Goal: Information Seeking & Learning: Check status

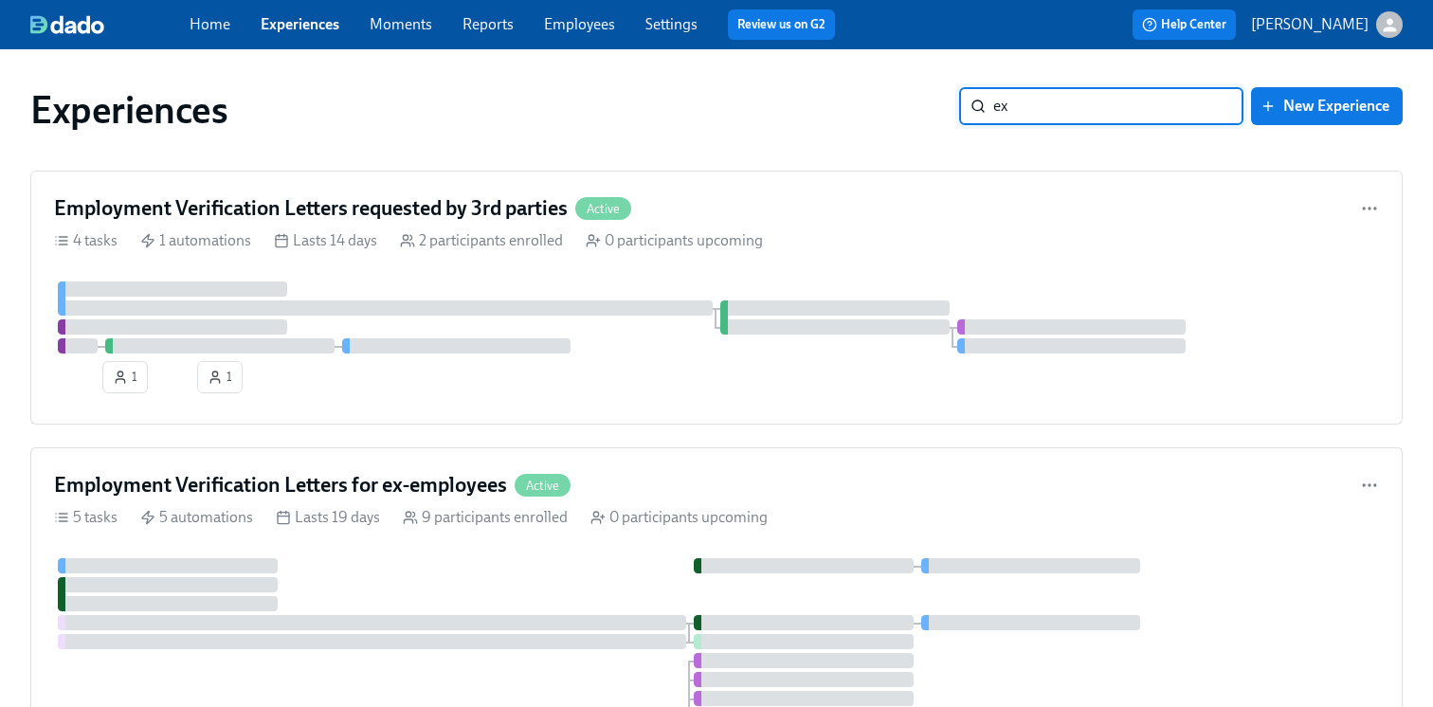
type input "ex-"
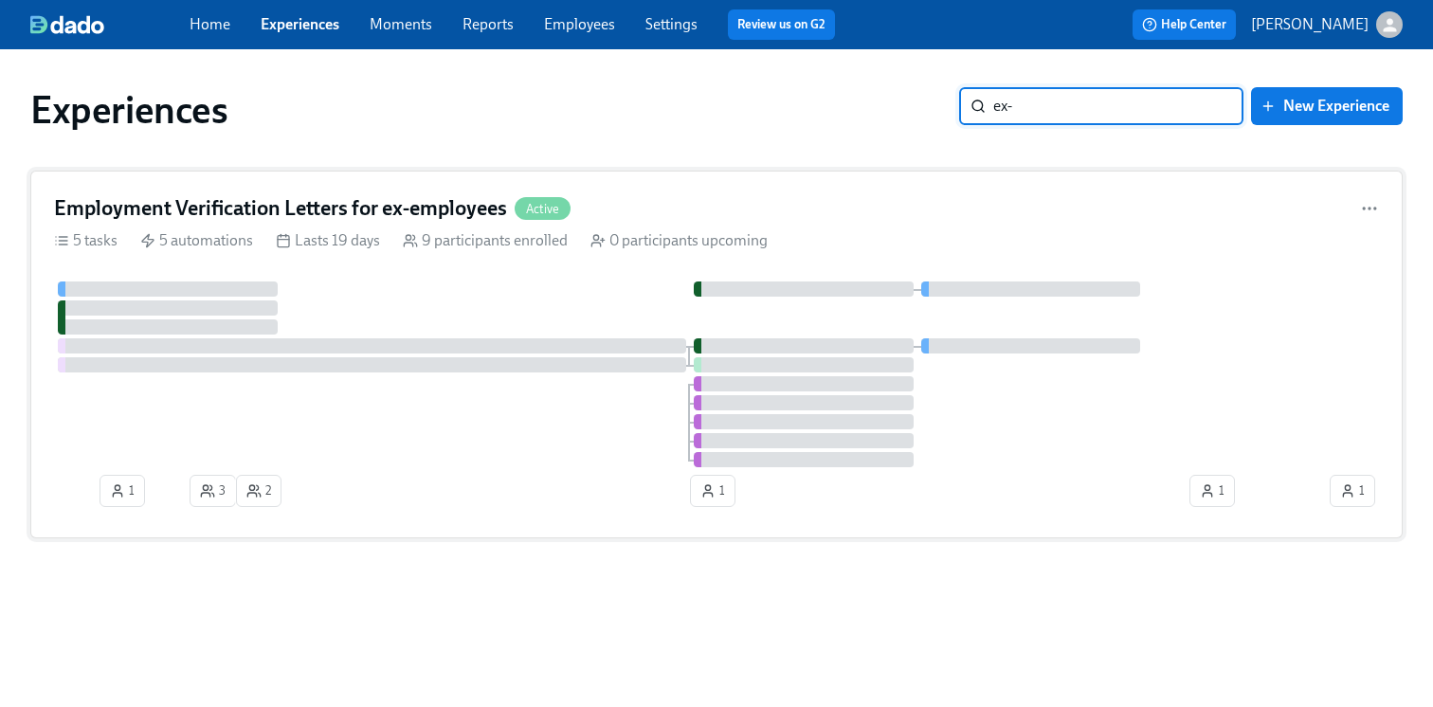
click at [432, 204] on h4 "Employment Verification Letters for ex-employees" at bounding box center [280, 208] width 453 height 28
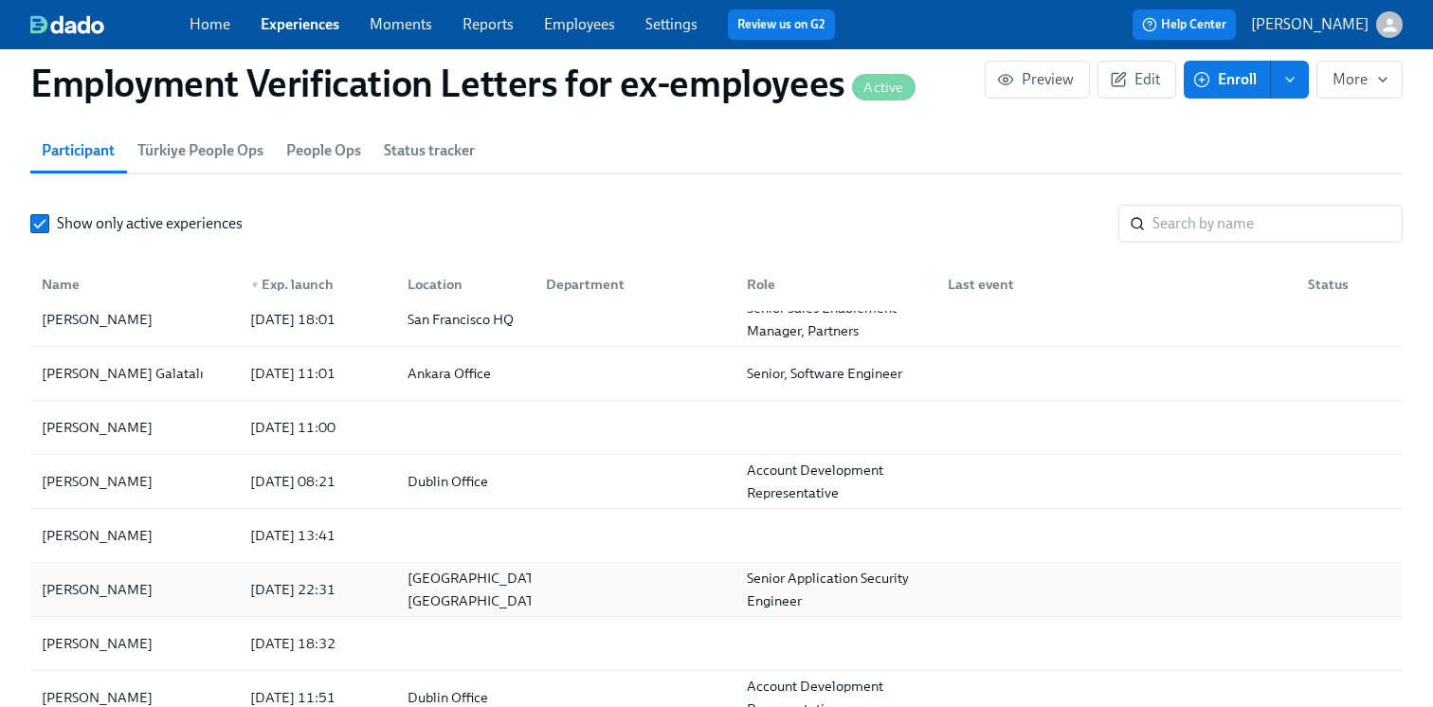
scroll to position [2108, 0]
click at [232, 610] on div "Paulo Sarrin" at bounding box center [134, 592] width 201 height 38
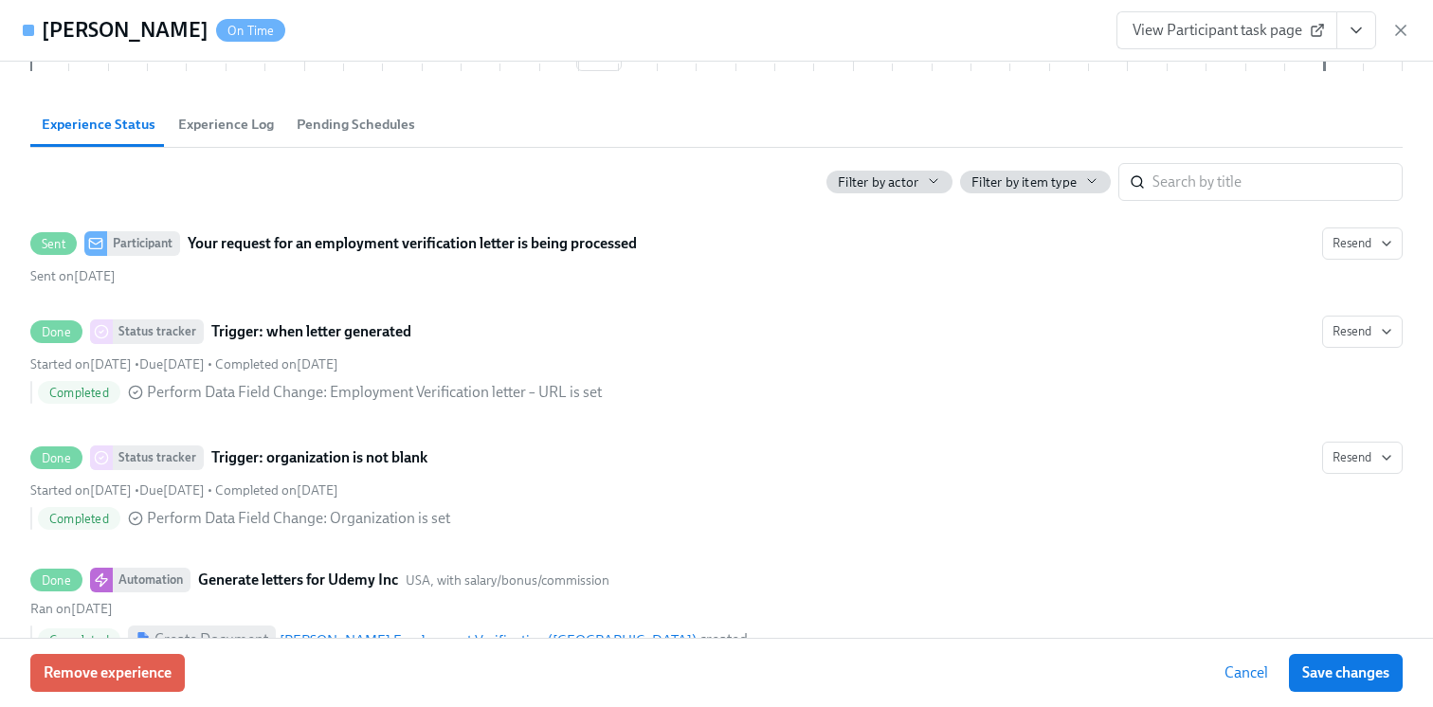
scroll to position [390, 0]
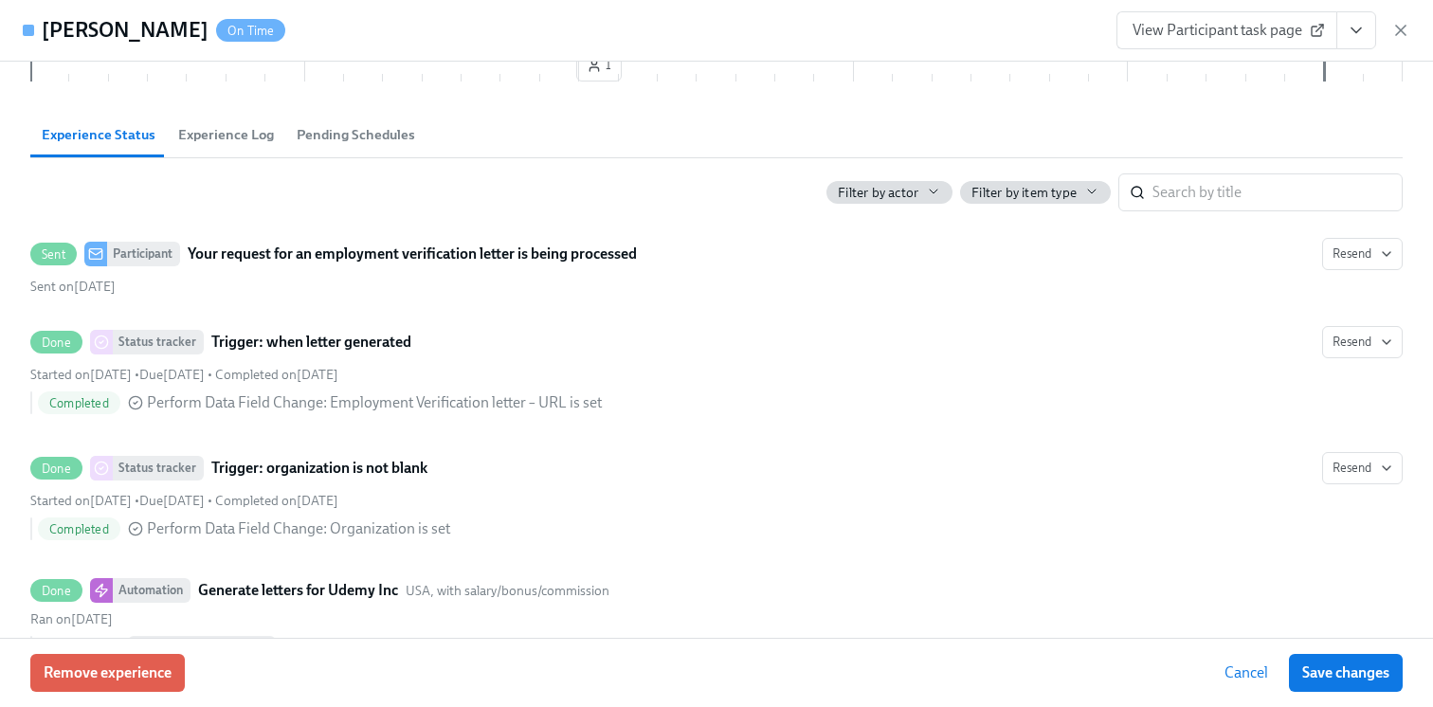
click at [259, 144] on span "Experience Log" at bounding box center [226, 135] width 96 height 22
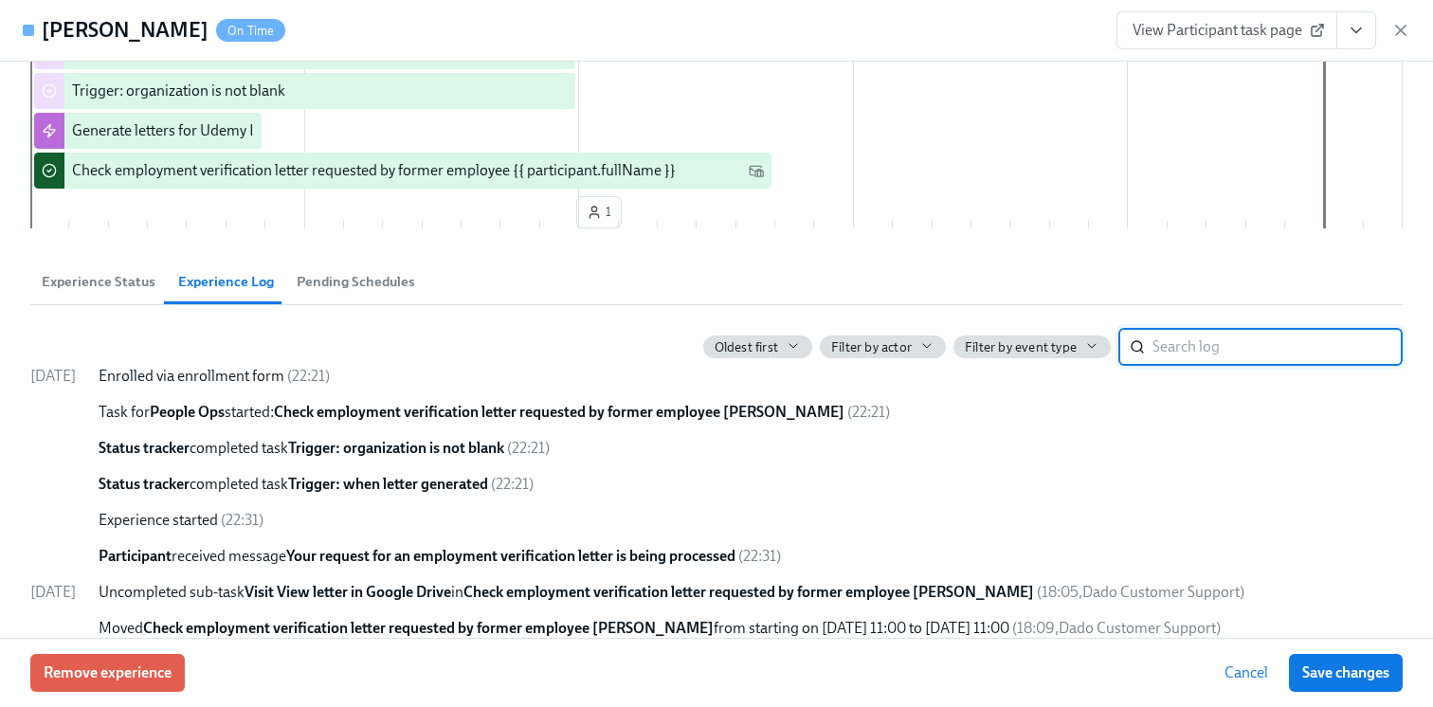
scroll to position [241, 0]
click at [123, 292] on span "Experience Status" at bounding box center [99, 284] width 114 height 22
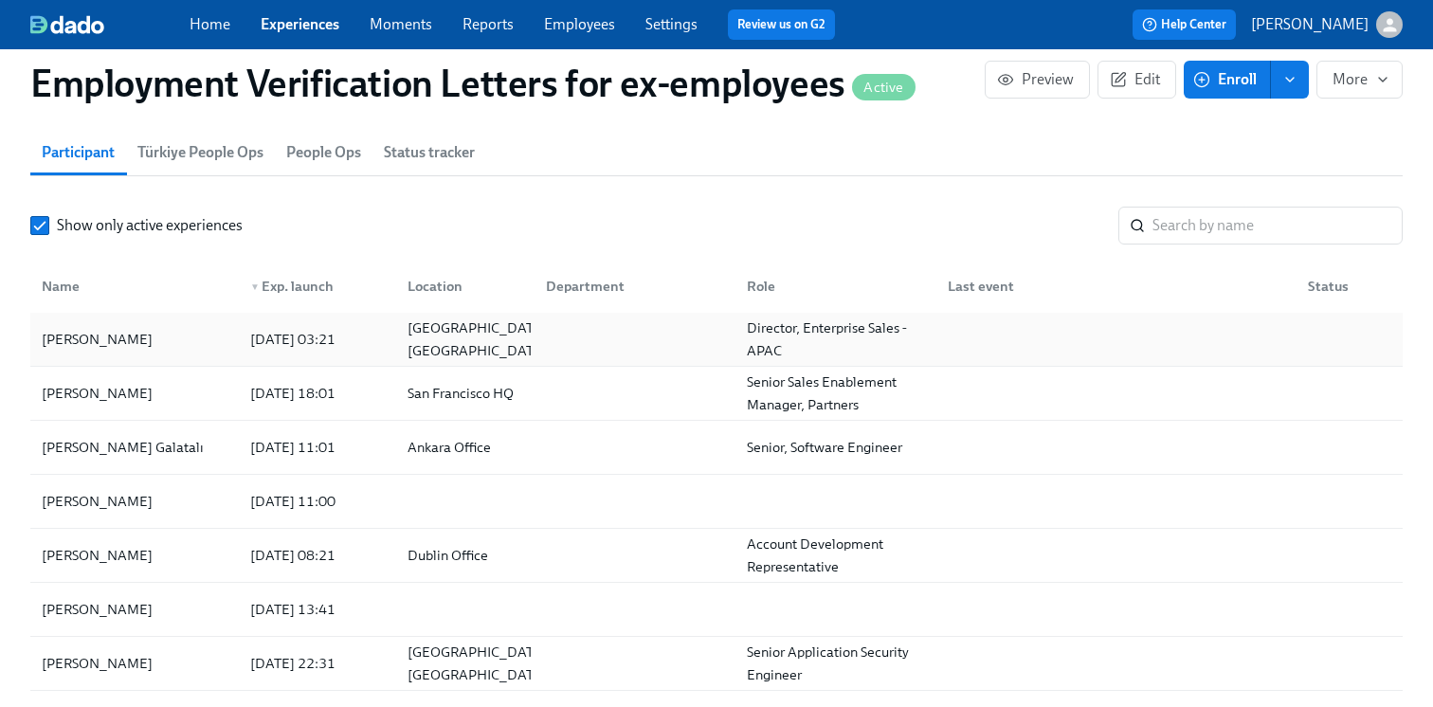
click at [100, 346] on div "[PERSON_NAME]" at bounding box center [97, 339] width 126 height 23
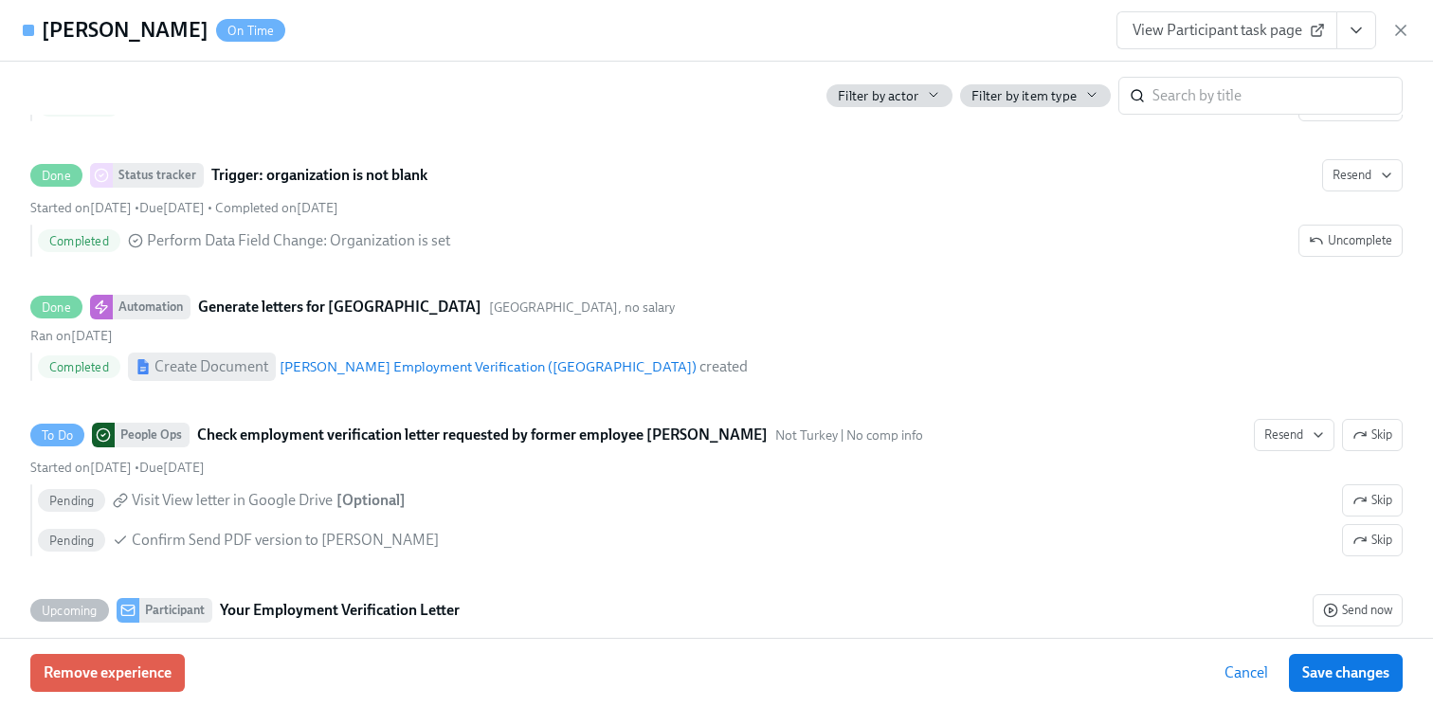
scroll to position [740, 0]
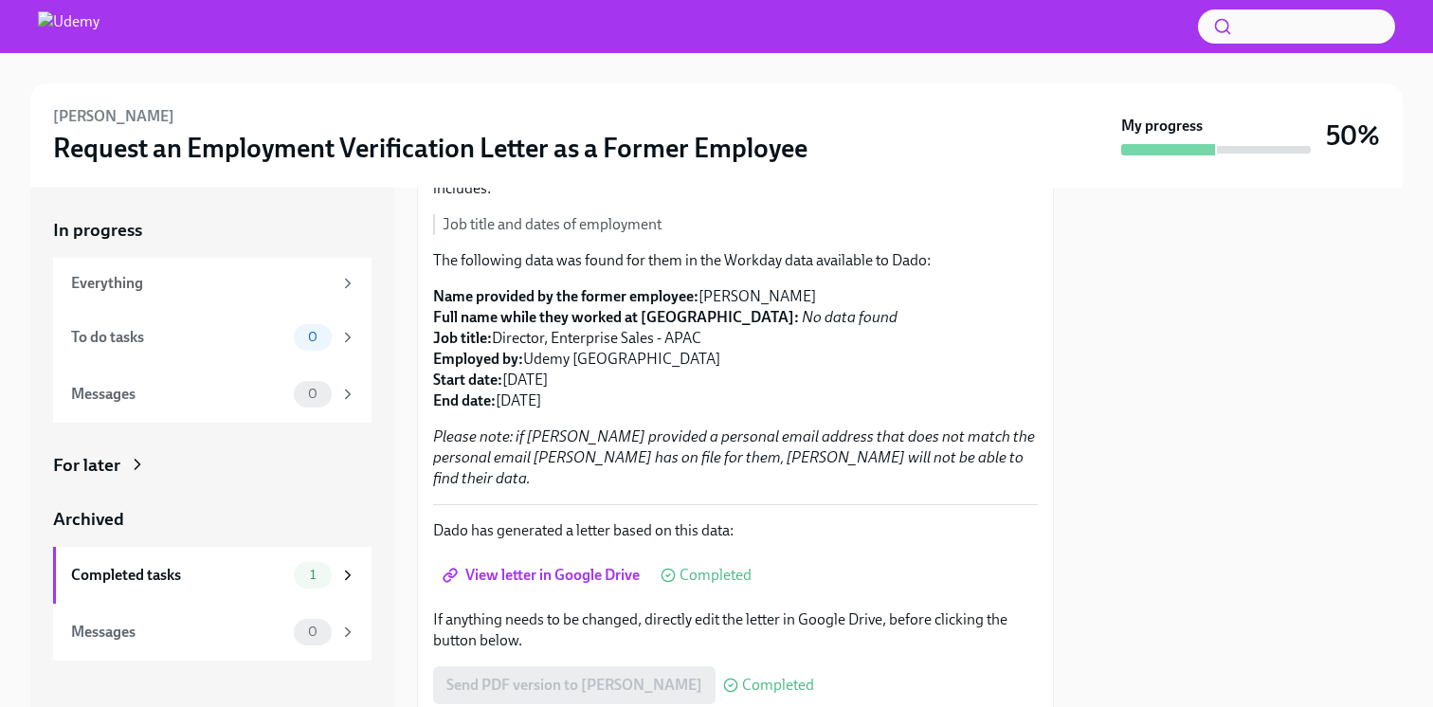
scroll to position [219, 0]
